Goal: Task Accomplishment & Management: Manage account settings

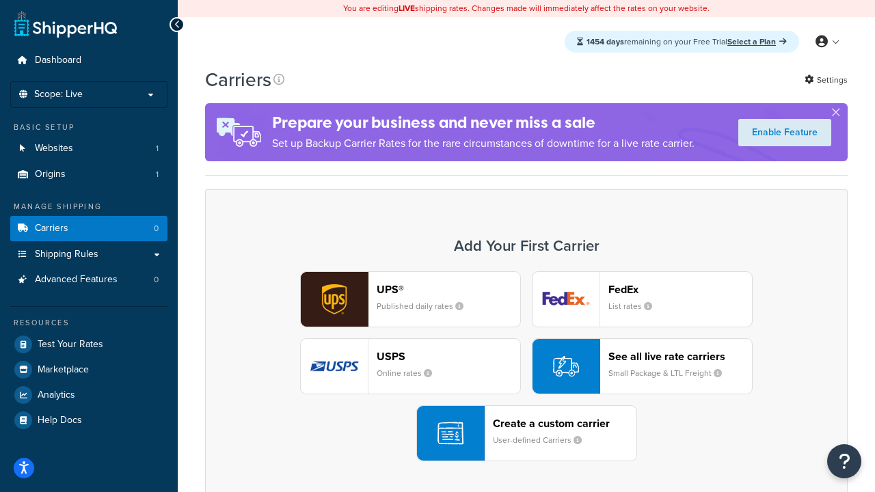
click at [527, 367] on div "UPS® Published daily rates FedEx List rates USPS Online rates See all live rate…" at bounding box center [526, 366] width 614 height 190
click at [680, 289] on header "FedEx" at bounding box center [681, 289] width 144 height 13
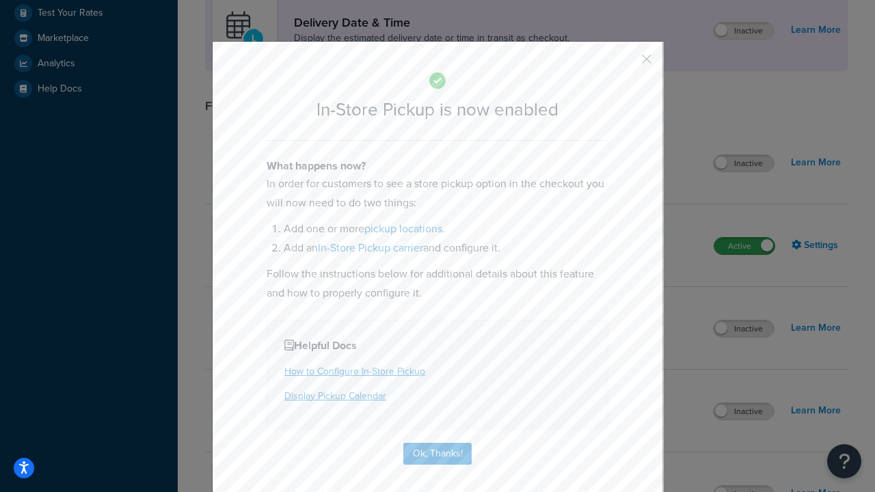
scroll to position [384, 0]
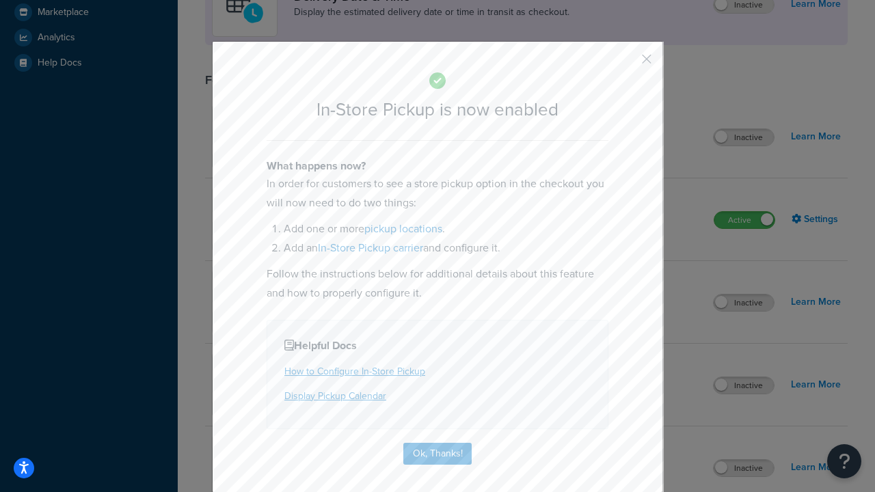
click at [626, 64] on button "button" at bounding box center [626, 63] width 3 height 3
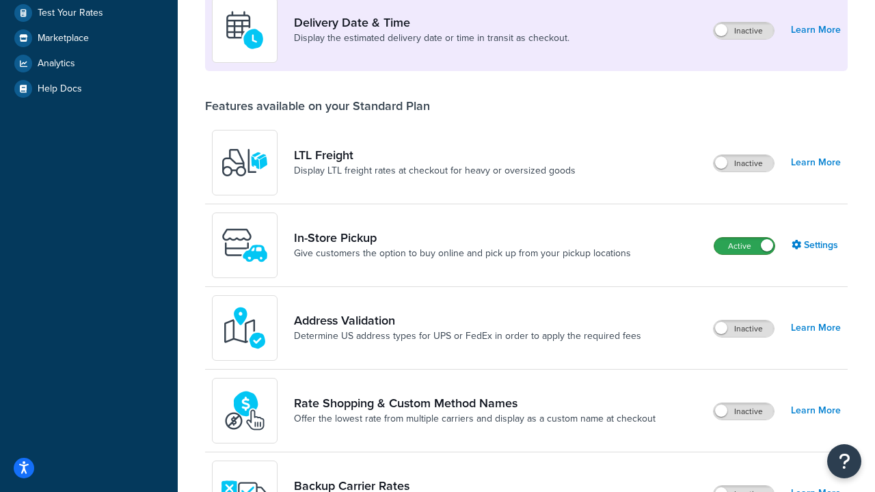
scroll to position [332, 0]
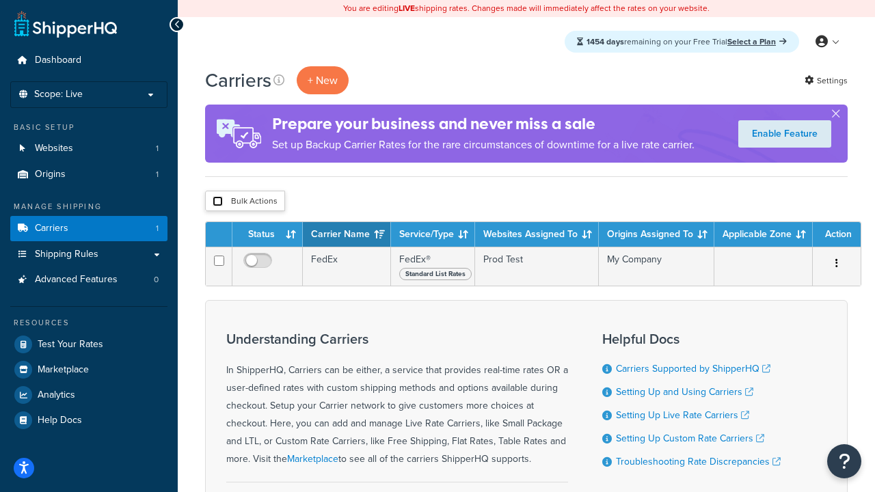
click at [217, 202] on input "checkbox" at bounding box center [218, 201] width 10 height 10
checkbox input "true"
click at [0, 0] on button "Delete" at bounding box center [0, 0] width 0 height 0
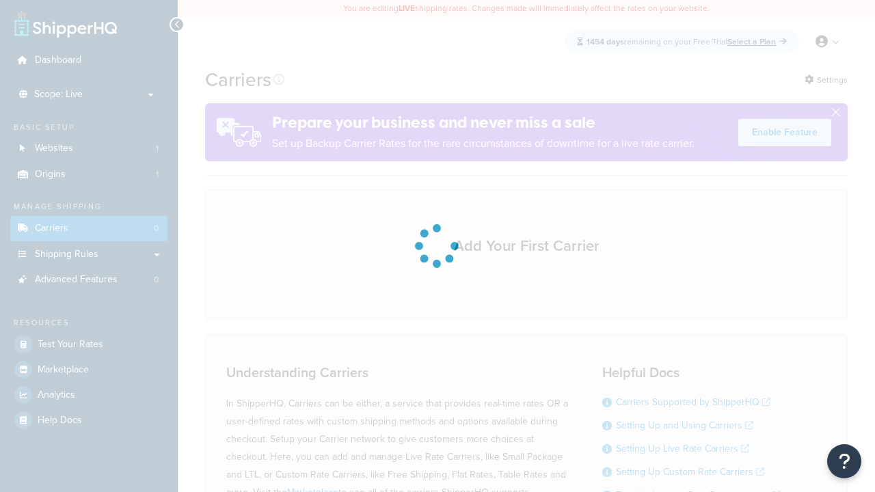
scroll to position [271, 0]
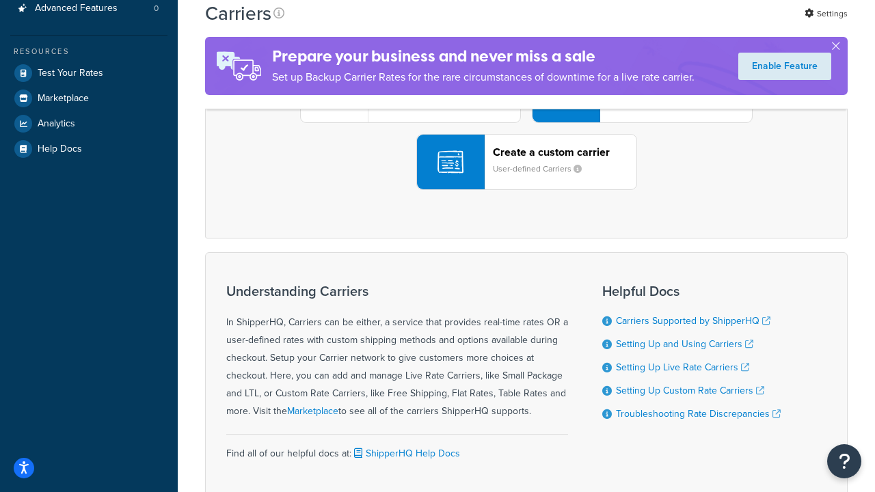
click at [527, 190] on div "UPS® Published daily rates FedEx List rates USPS Online rates See all live rate…" at bounding box center [526, 95] width 614 height 190
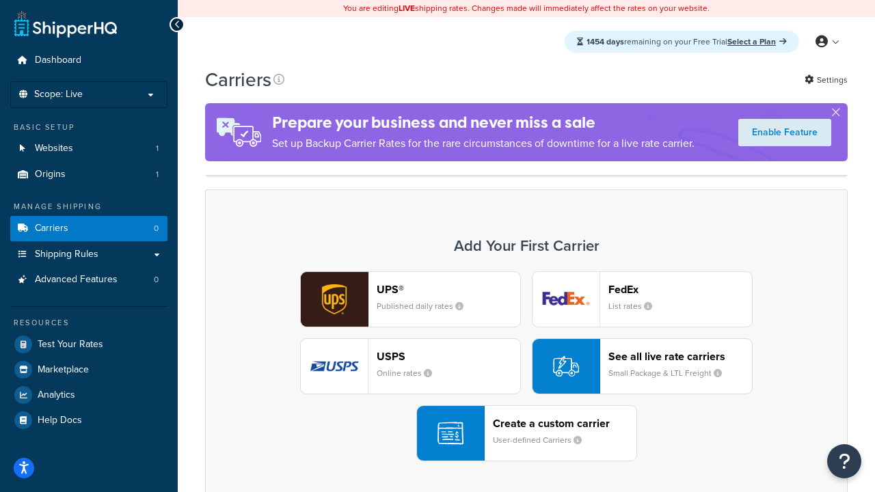
click at [527, 434] on div "Create a custom carrier User-defined Carriers" at bounding box center [565, 433] width 144 height 33
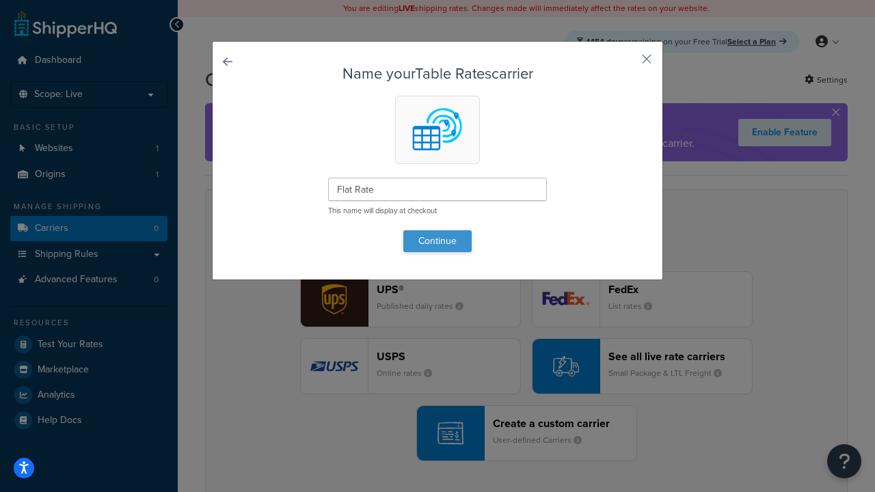
type input "Flat Rate"
click at [438, 241] on button "Continue" at bounding box center [437, 241] width 68 height 22
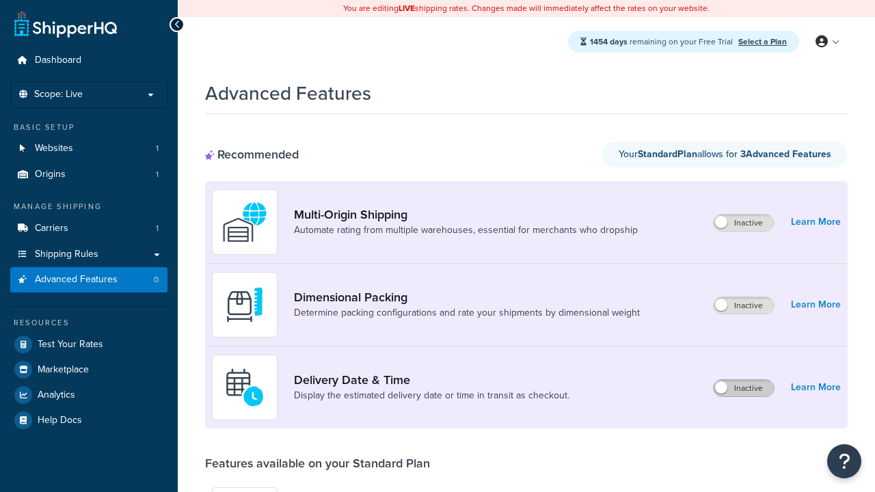
click at [744, 388] on label "Inactive" at bounding box center [744, 388] width 60 height 16
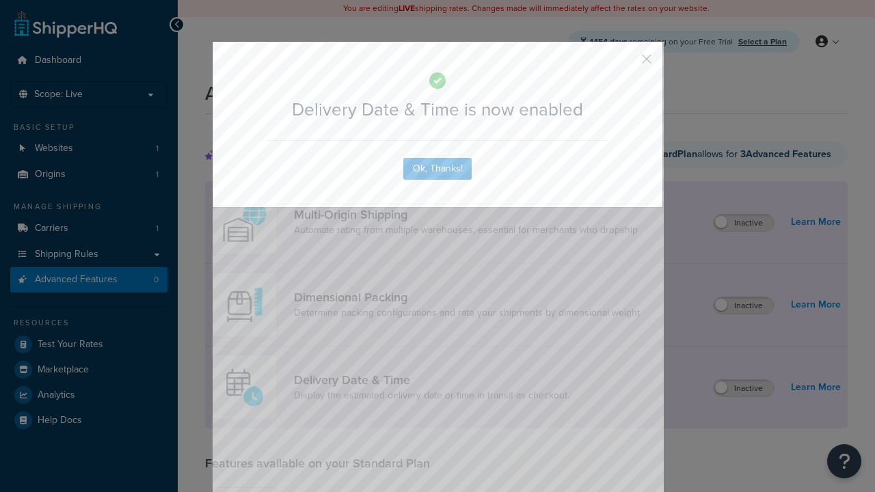
click at [626, 62] on button "button" at bounding box center [626, 63] width 3 height 3
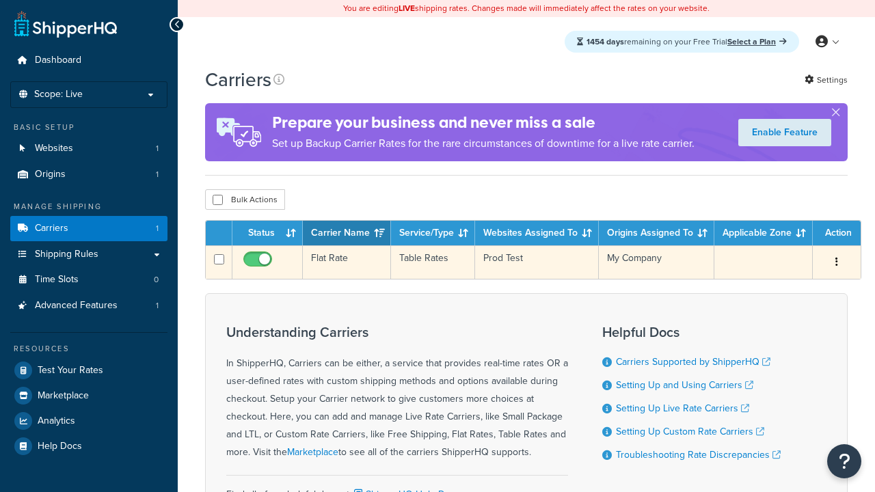
click at [347, 263] on td "Flat Rate" at bounding box center [347, 262] width 88 height 34
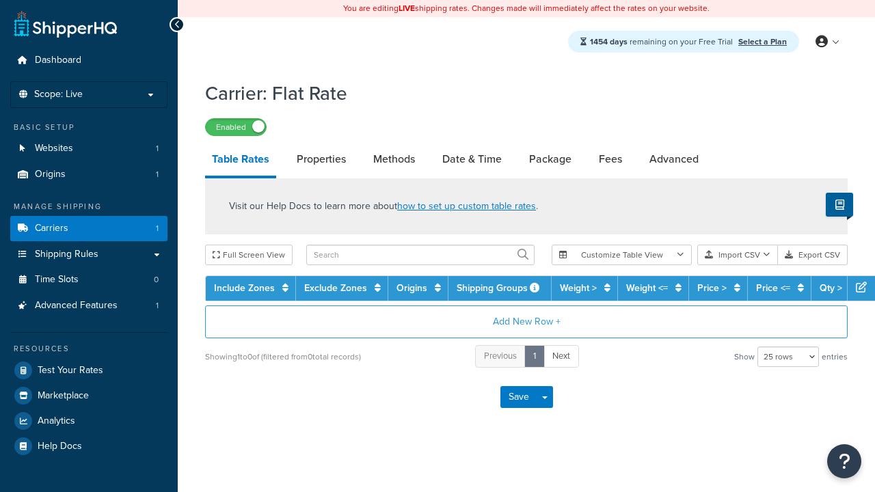
select select "25"
click at [472, 160] on link "Date & Time" at bounding box center [472, 159] width 73 height 33
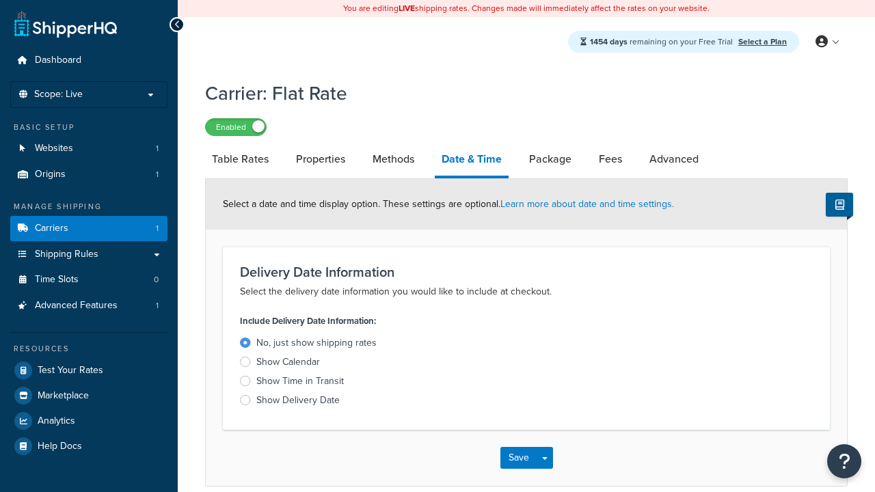
click at [300, 384] on div "Show Time in Transit" at bounding box center [300, 382] width 88 height 14
click at [0, 0] on input "Show Time in Transit" at bounding box center [0, 0] width 0 height 0
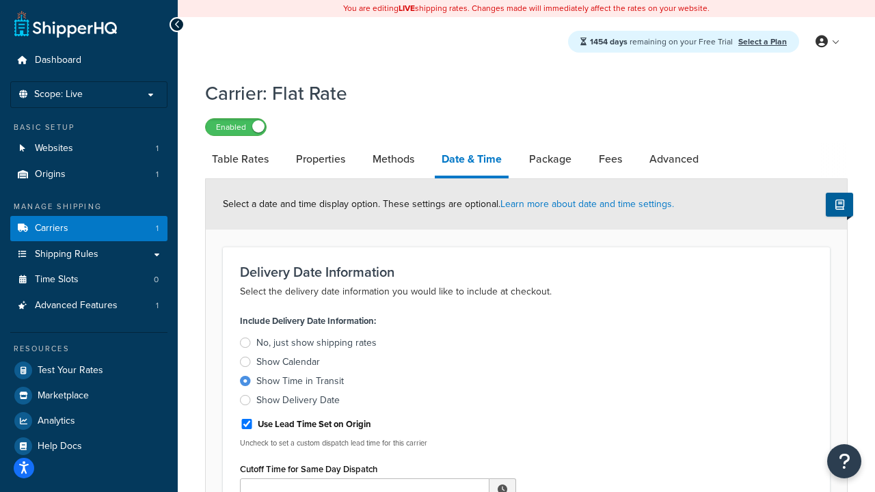
click at [300, 384] on div "Show Time in Transit" at bounding box center [300, 382] width 88 height 14
click at [0, 0] on input "Show Time in Transit" at bounding box center [0, 0] width 0 height 0
type input "11:00 AM"
type input "5"
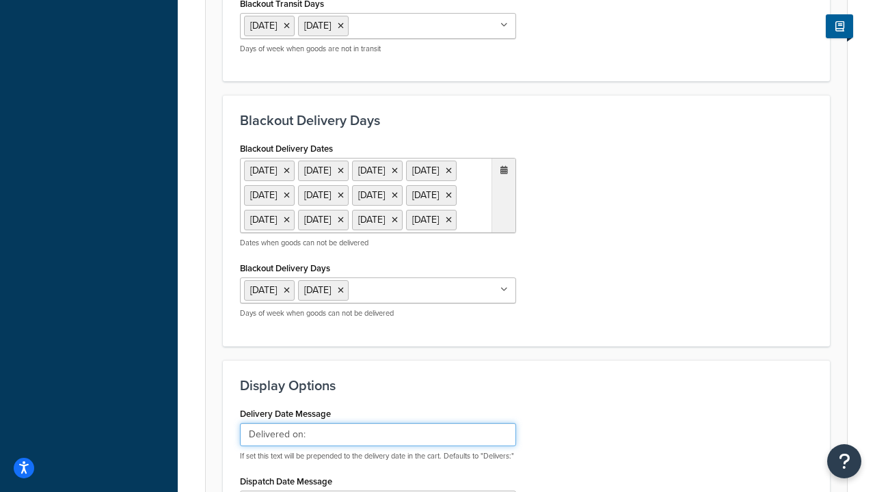
type input "Delivered on:"
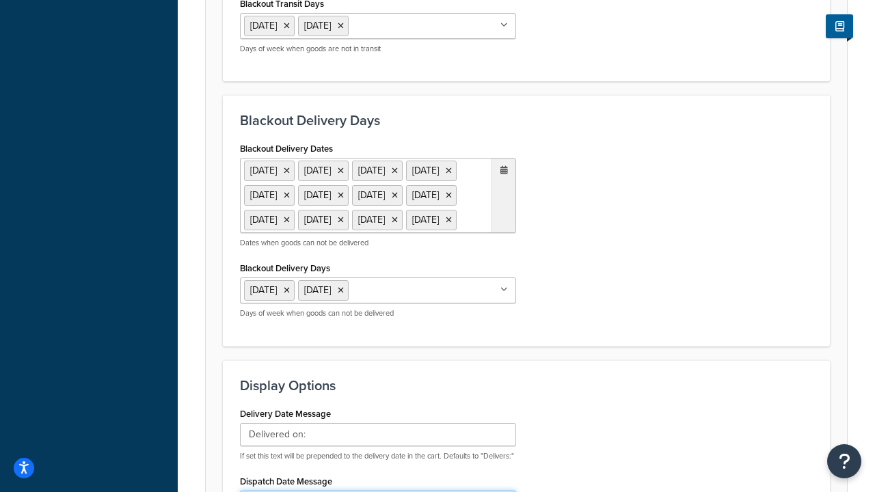
type input "Default Dispatch Message"
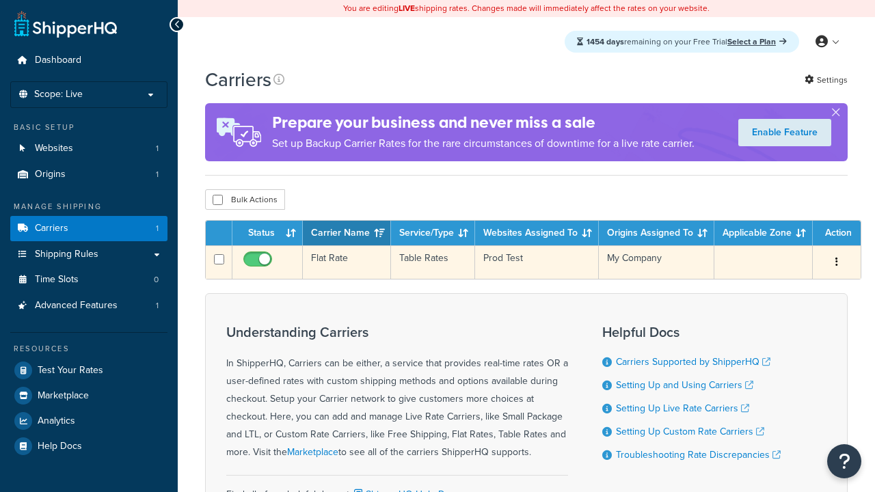
click at [347, 263] on td "Flat Rate" at bounding box center [347, 262] width 88 height 34
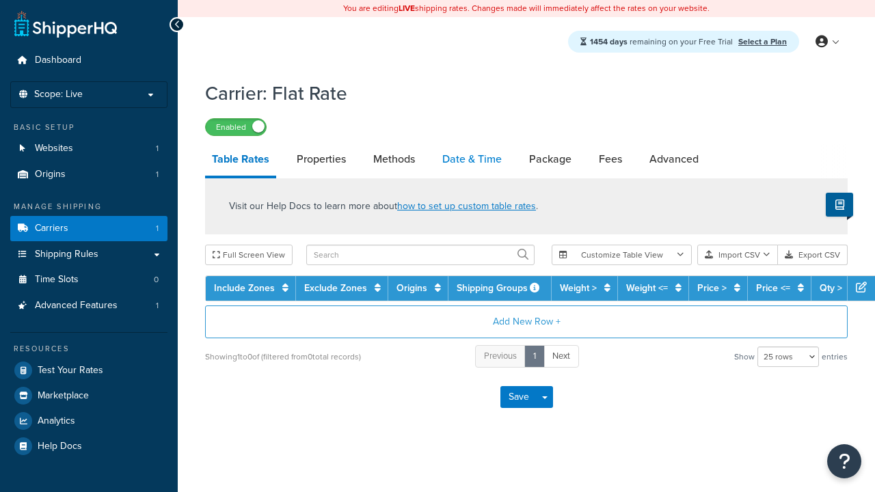
click at [472, 160] on link "Date & Time" at bounding box center [472, 159] width 73 height 33
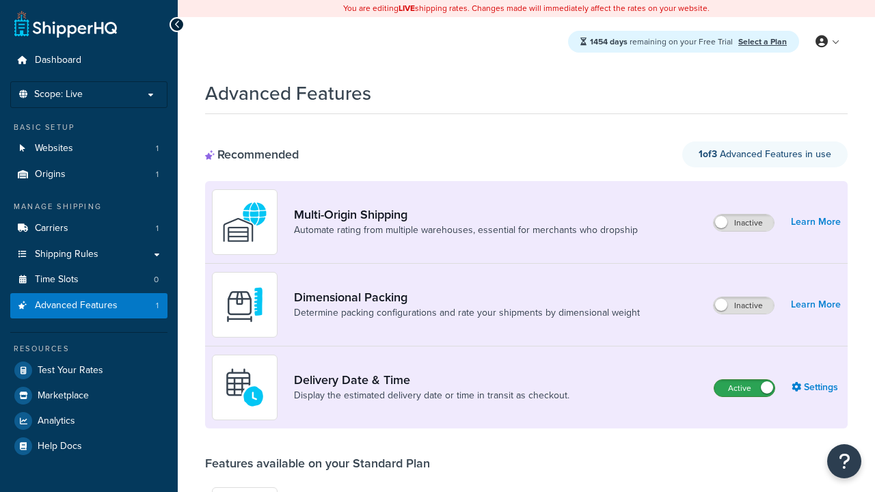
click at [745, 388] on label "Active" at bounding box center [745, 388] width 60 height 16
